Goal: Find specific page/section: Find specific page/section

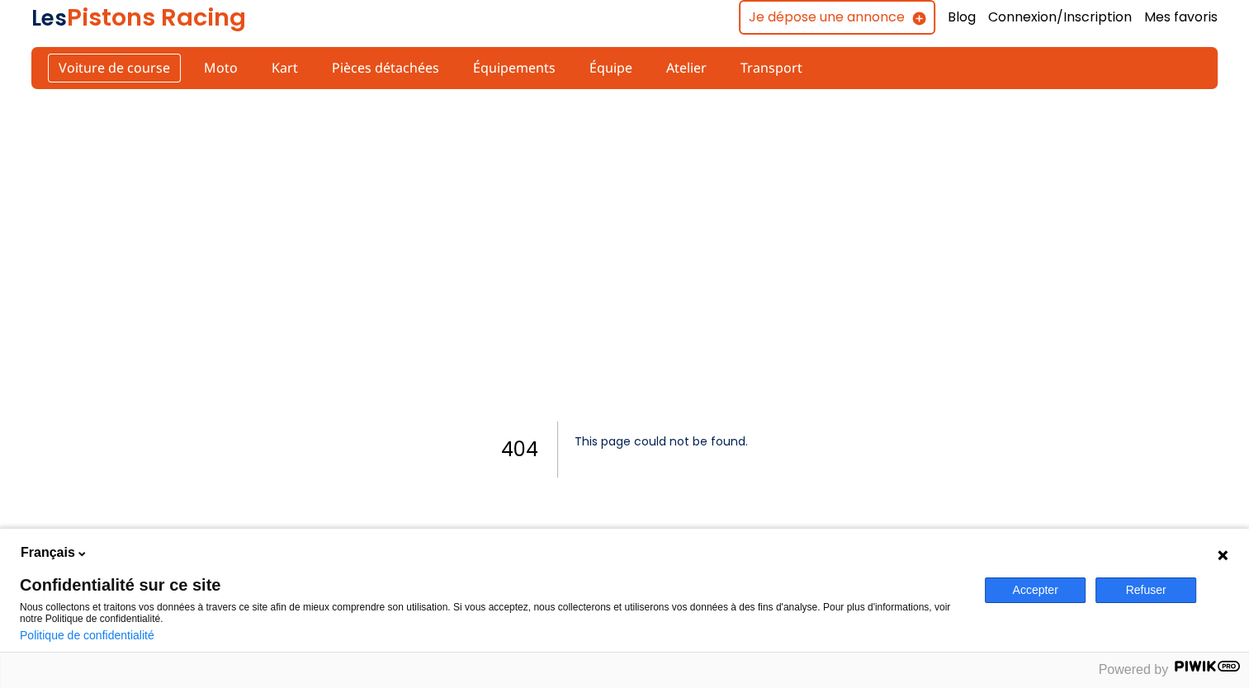
click at [83, 69] on link "Voiture de course" at bounding box center [114, 68] width 133 height 28
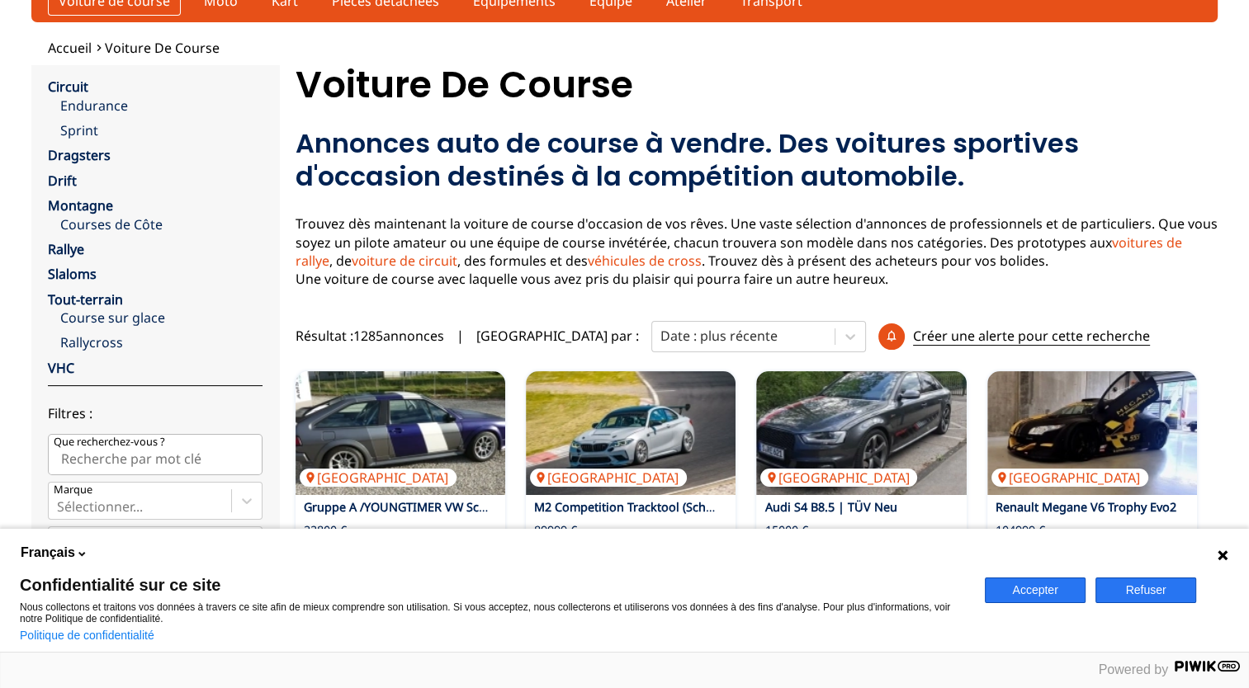
scroll to position [73, 0]
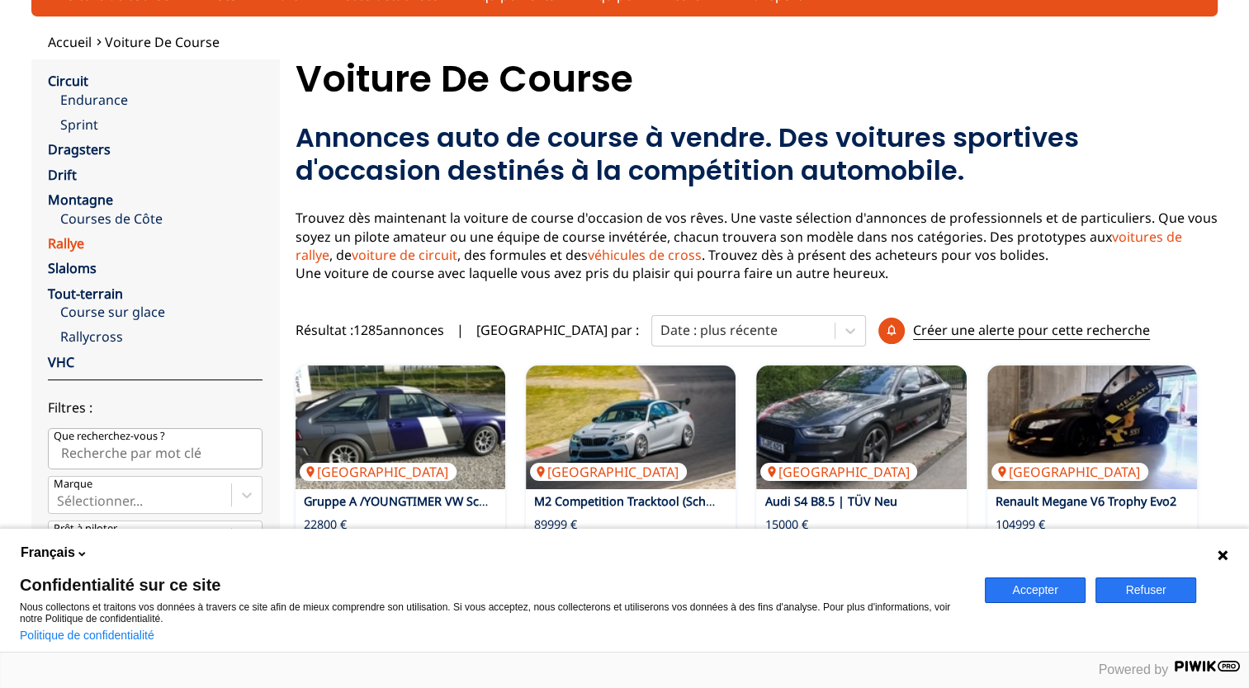
click at [59, 248] on link "Rallye" at bounding box center [66, 243] width 36 height 18
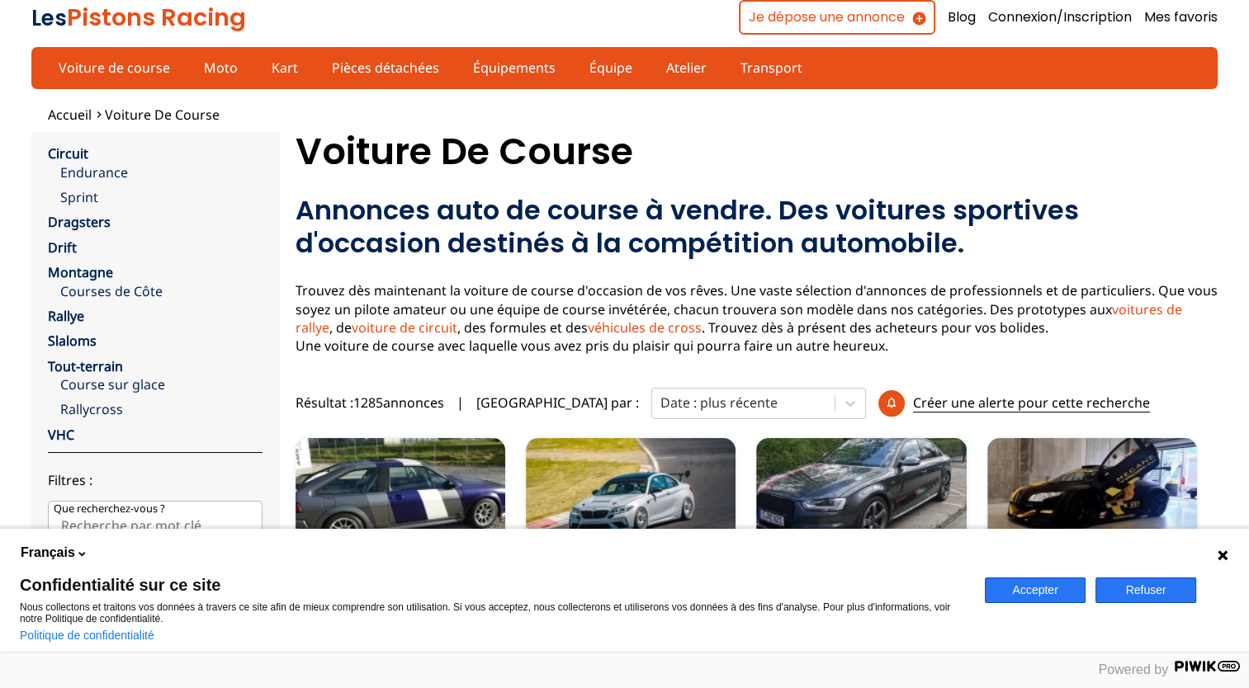
scroll to position [1, 0]
